Goal: Task Accomplishment & Management: Manage account settings

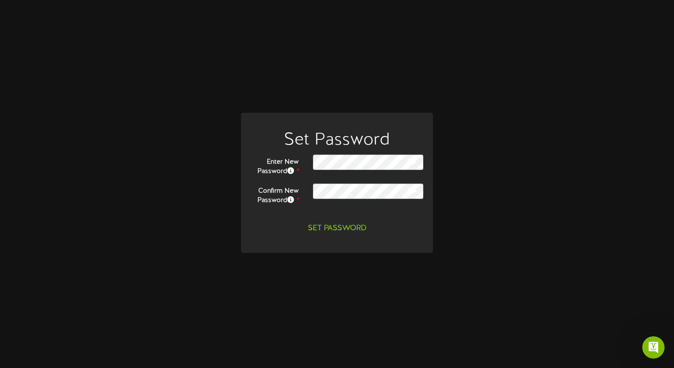
click at [479, 220] on div "Set Password Enter New Password * Confirm New Password *" at bounding box center [337, 184] width 660 height 143
click at [488, 208] on div "Set Password Enter New Password * Confirm New Password *" at bounding box center [337, 184] width 660 height 143
click at [360, 228] on button "Set Password" at bounding box center [337, 229] width 70 height 16
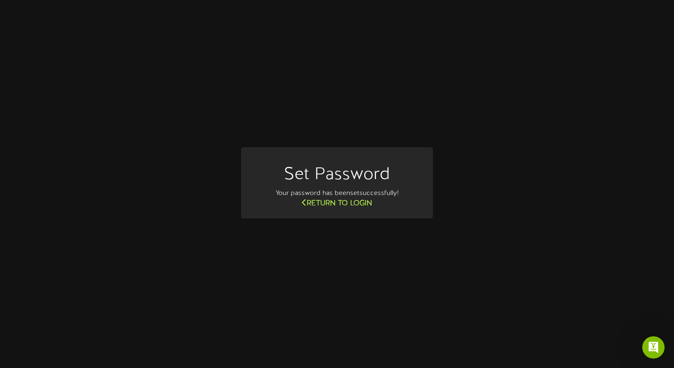
click at [355, 202] on link "Return to Login" at bounding box center [337, 203] width 70 height 8
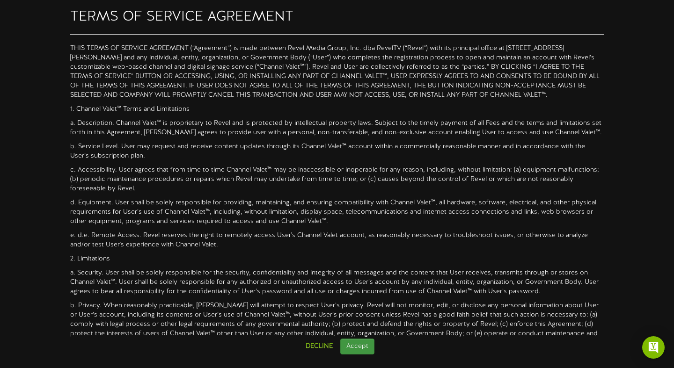
click at [361, 344] on button "Accept" at bounding box center [357, 347] width 34 height 16
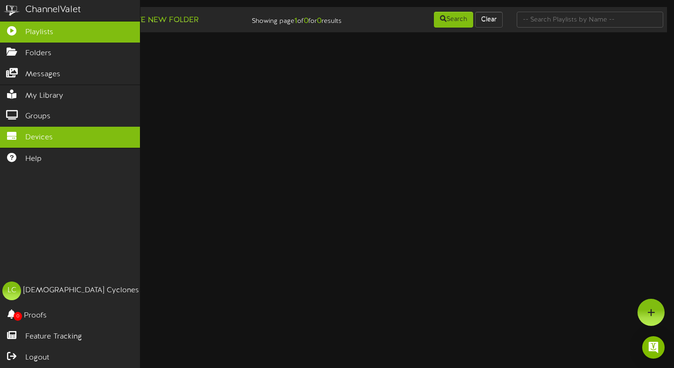
click at [43, 132] on span "Devices" at bounding box center [39, 137] width 28 height 11
